Goal: Complete application form

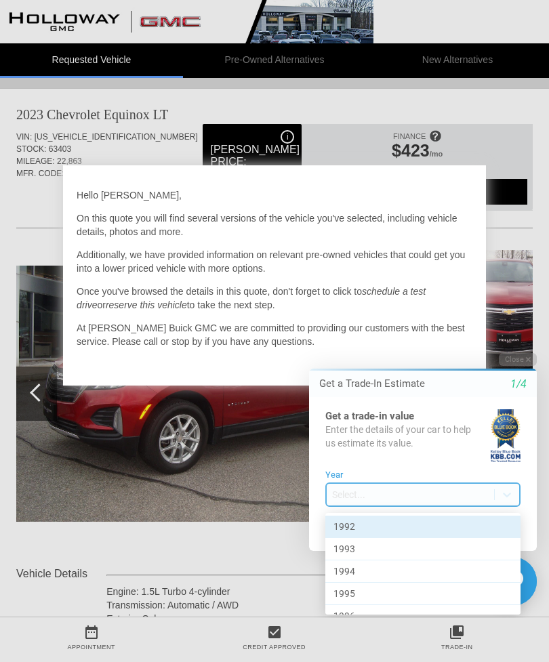
scroll to position [1, 0]
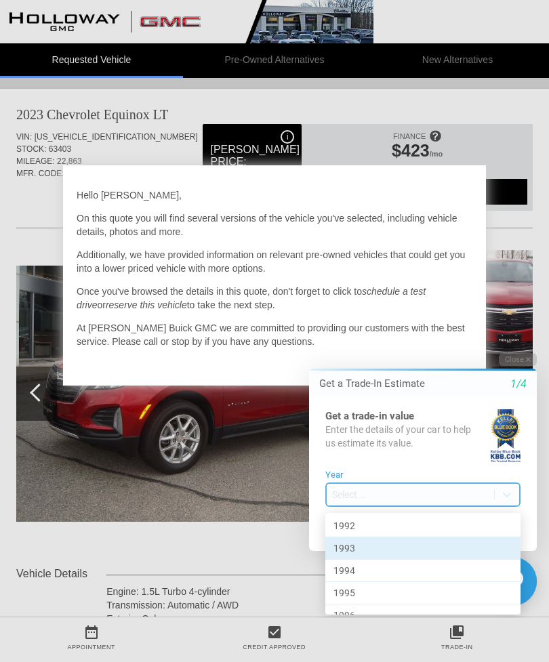
click at [480, 548] on div "1993" at bounding box center [422, 549] width 195 height 22
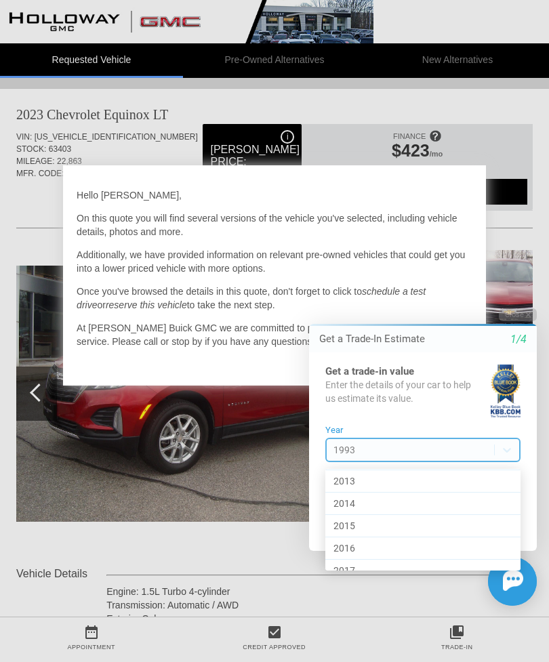
scroll to position [472, 0]
click at [440, 548] on div "2016" at bounding box center [422, 549] width 195 height 22
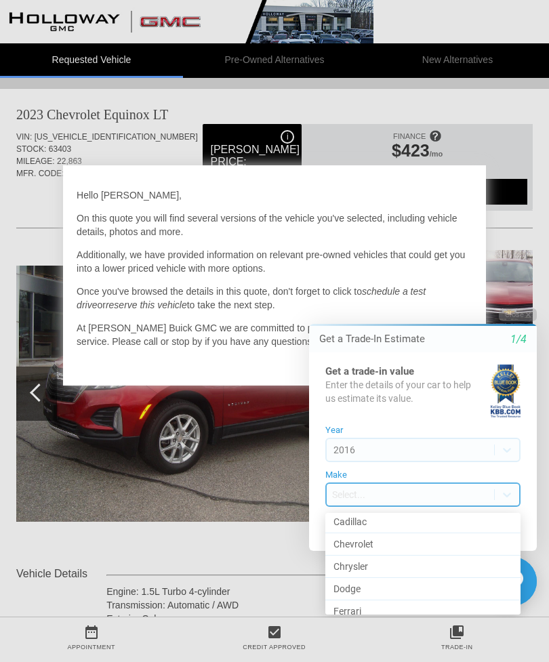
scroll to position [157, 0]
click at [425, 523] on div "Cadillac" at bounding box center [422, 527] width 195 height 22
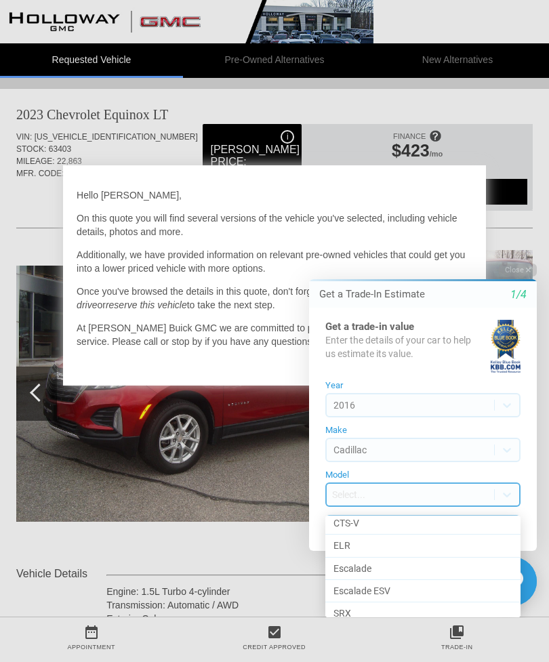
scroll to position [123, 0]
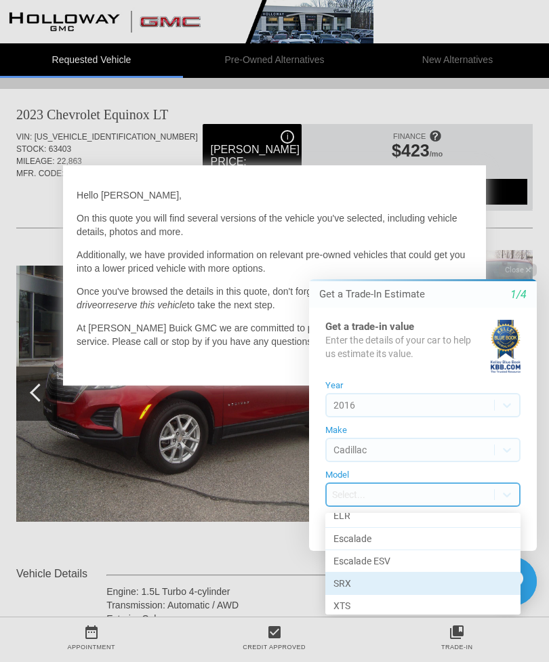
click at [452, 584] on div "SRX" at bounding box center [422, 584] width 195 height 22
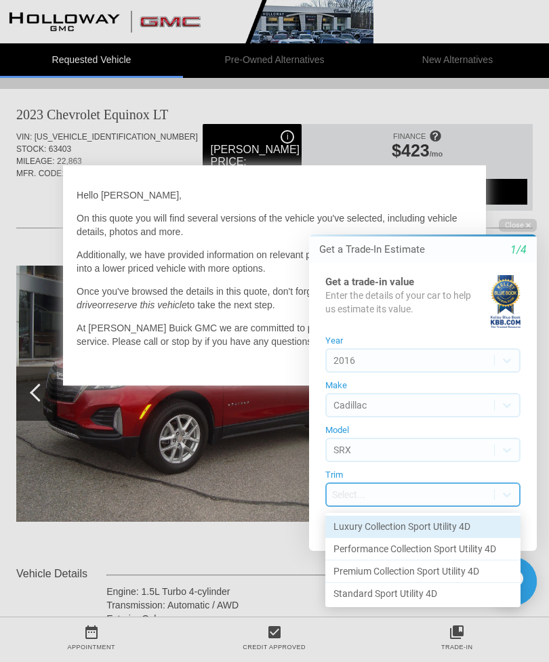
click at [468, 523] on div "Luxury Collection Sport Utility 4D" at bounding box center [422, 527] width 195 height 22
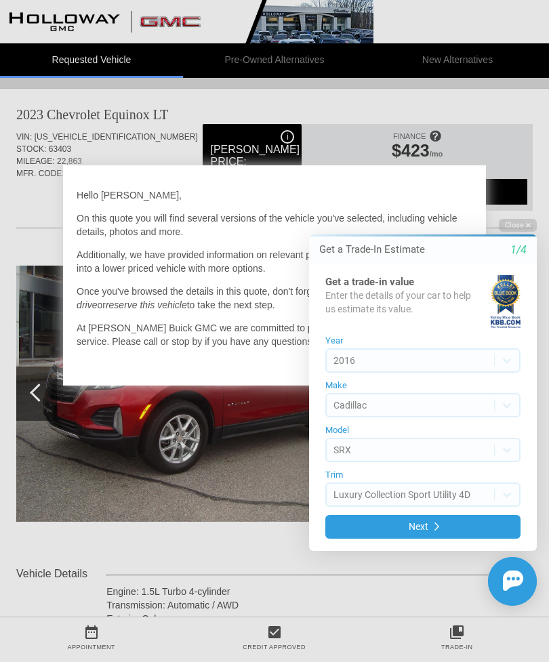
click at [473, 528] on button "Next" at bounding box center [422, 527] width 195 height 24
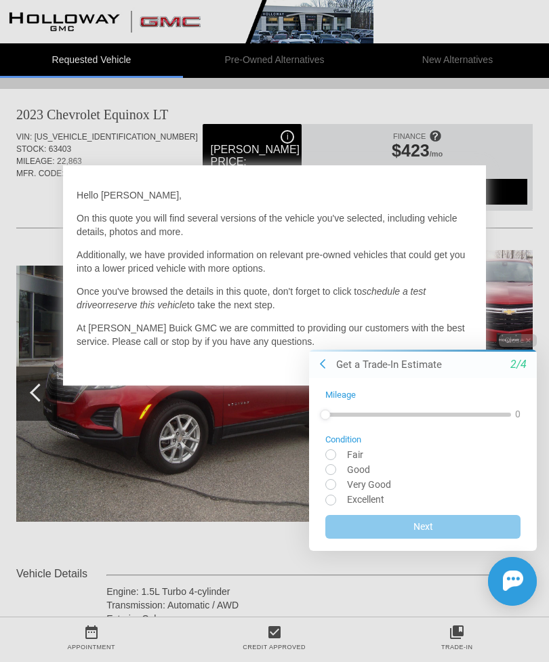
click at [333, 483] on input "radio" at bounding box center [422, 484] width 195 height 10
radio input "true"
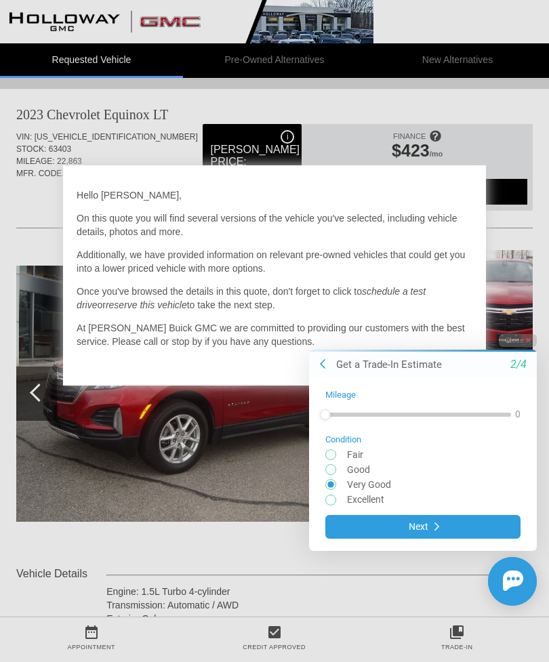
click at [458, 533] on button "Next" at bounding box center [422, 527] width 195 height 24
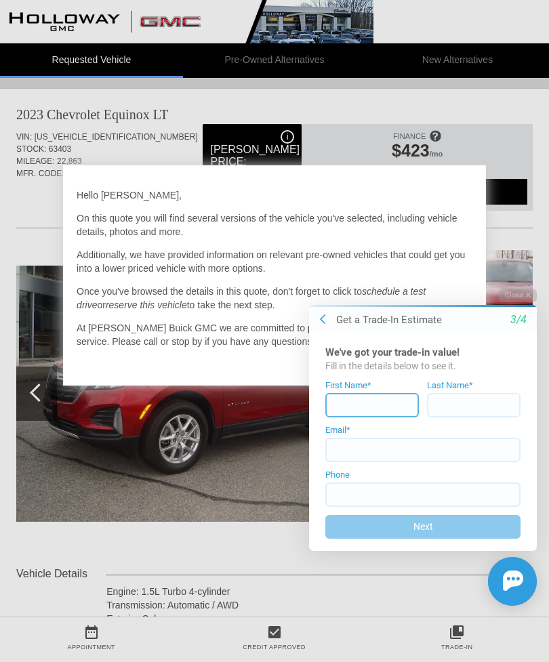
click at [377, 406] on input at bounding box center [372, 405] width 94 height 24
type input "[PERSON_NAME]"
click at [472, 401] on input at bounding box center [474, 405] width 94 height 24
click at [488, 406] on input at bounding box center [474, 405] width 94 height 24
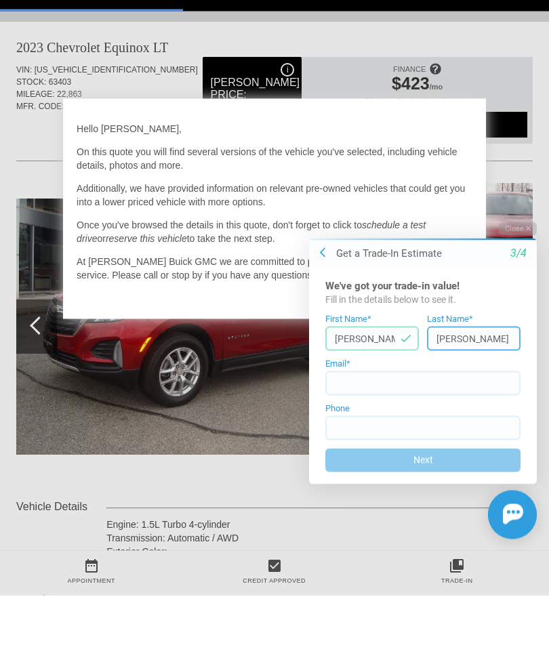
type input "[PERSON_NAME]"
click at [390, 391] on input at bounding box center [422, 383] width 195 height 24
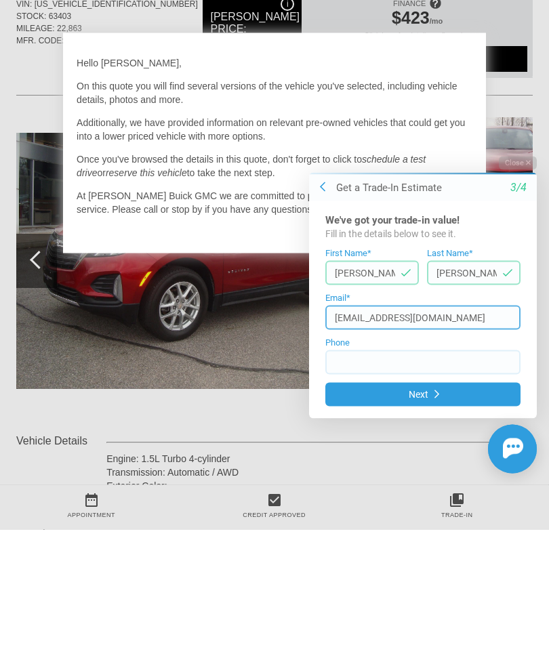
type input "[EMAIL_ADDRESS][DOMAIN_NAME]"
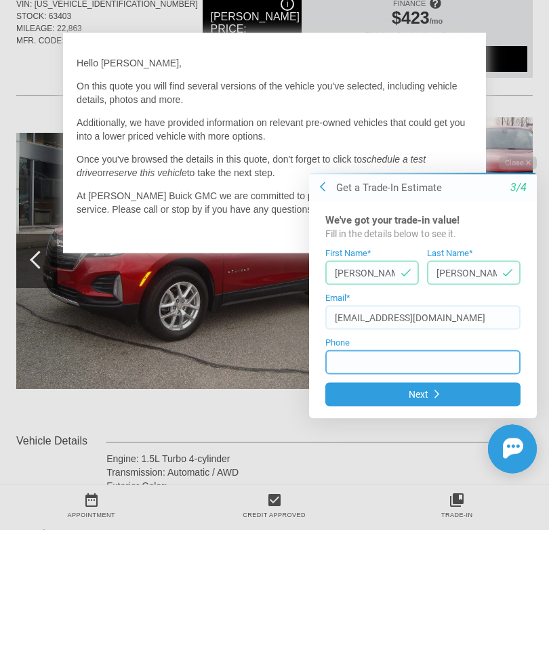
click at [418, 366] on input at bounding box center [422, 362] width 195 height 24
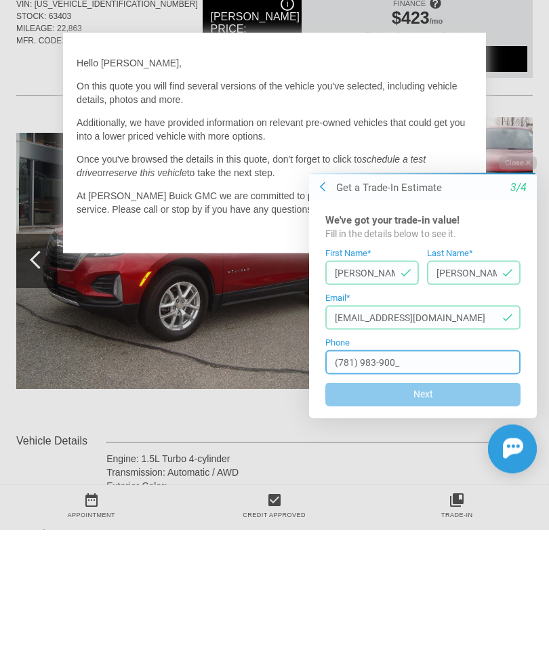
type input "[PHONE_NUMBER]"
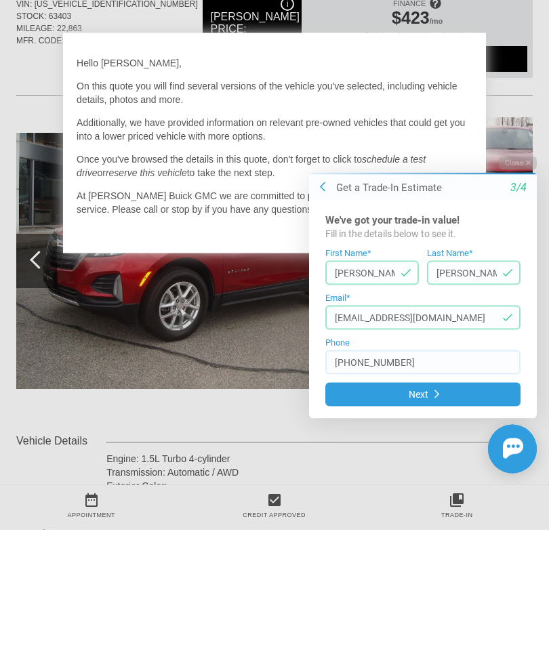
click at [450, 398] on button "Next" at bounding box center [422, 394] width 195 height 24
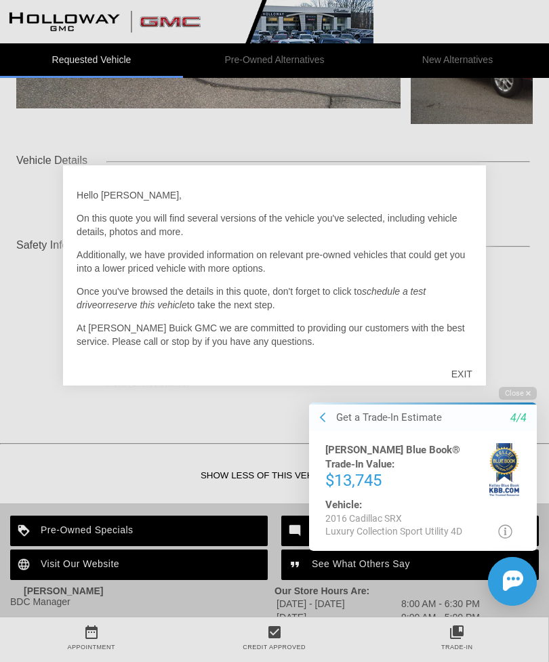
scroll to position [415, 0]
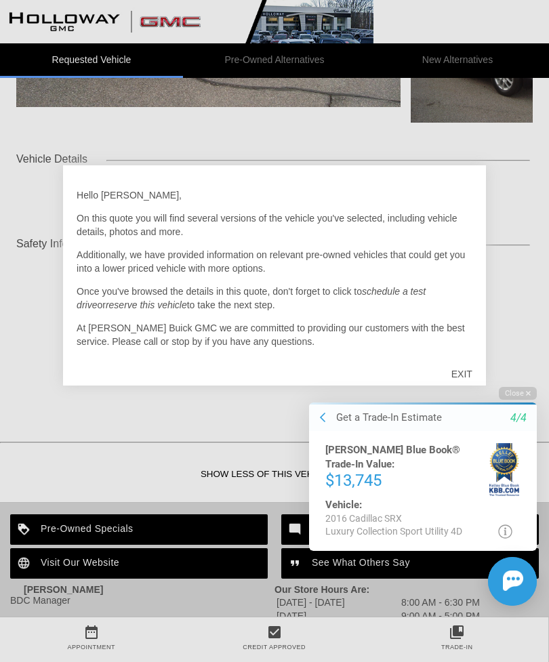
click at [468, 380] on div "EXIT" at bounding box center [462, 374] width 48 height 41
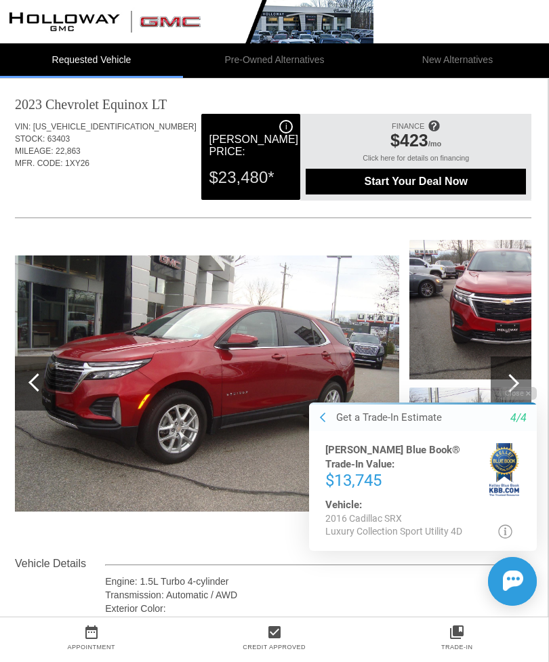
scroll to position [0, 1]
